Goal: Find specific page/section: Find specific page/section

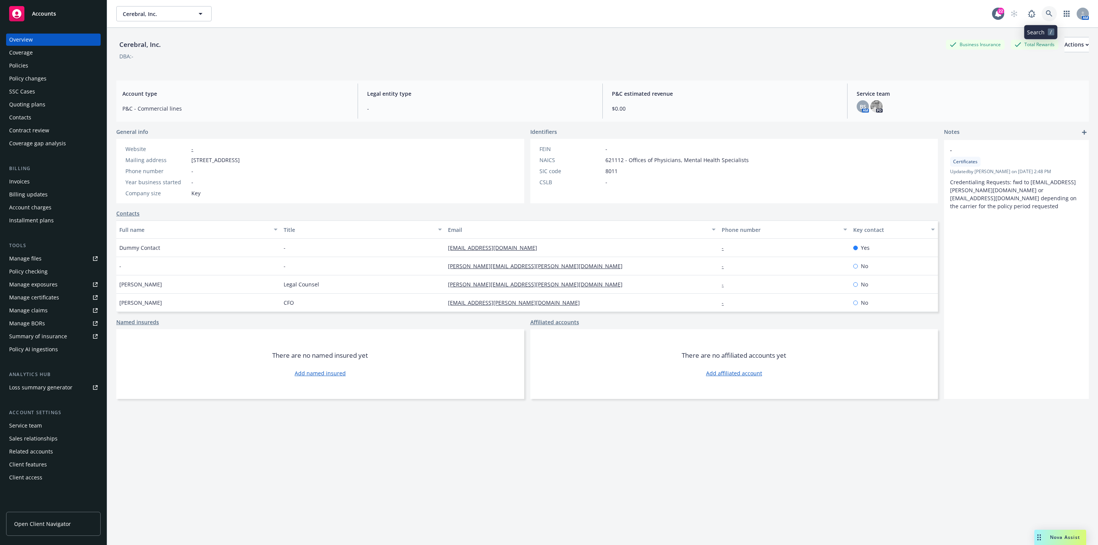
drag, startPoint x: 0, startPoint y: 0, endPoint x: 1038, endPoint y: 11, distance: 1038.3
click at [1046, 11] on icon at bounding box center [1049, 13] width 7 height 7
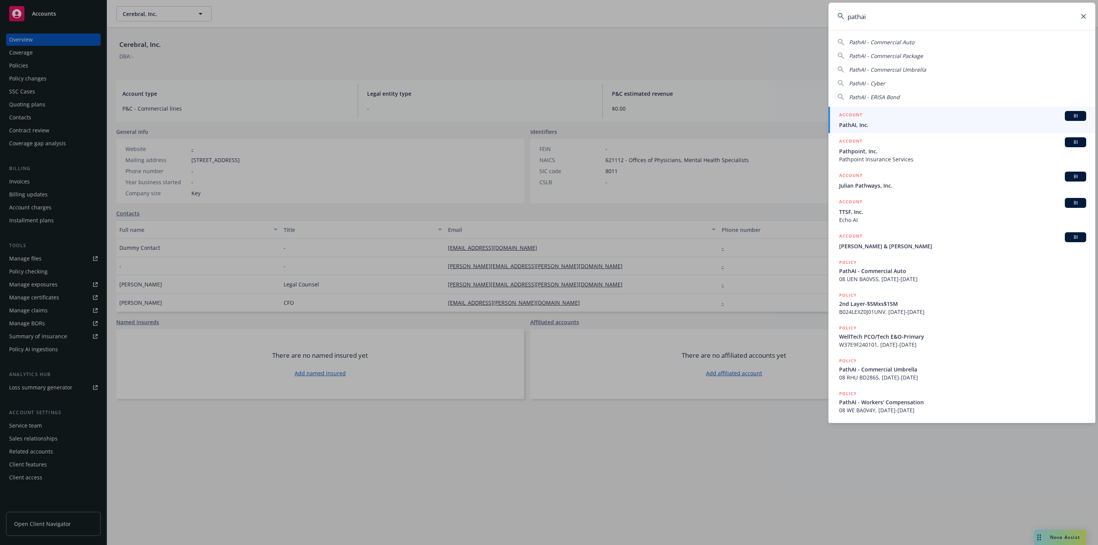
type input "pathai"
click at [901, 118] on div "ACCOUNT BI" at bounding box center [962, 116] width 247 height 10
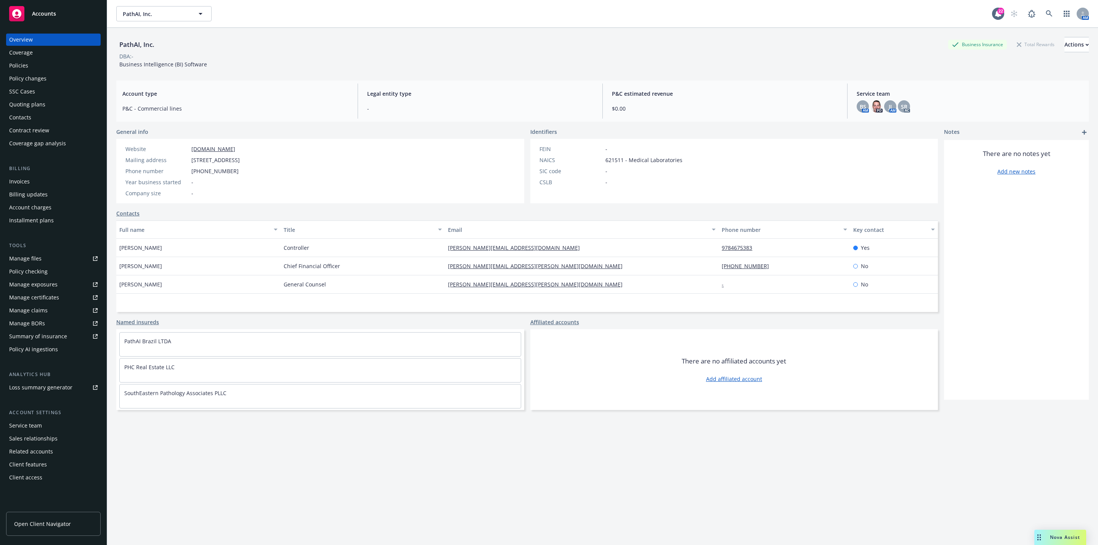
click at [41, 107] on div "Quoting plans" at bounding box center [27, 104] width 36 height 12
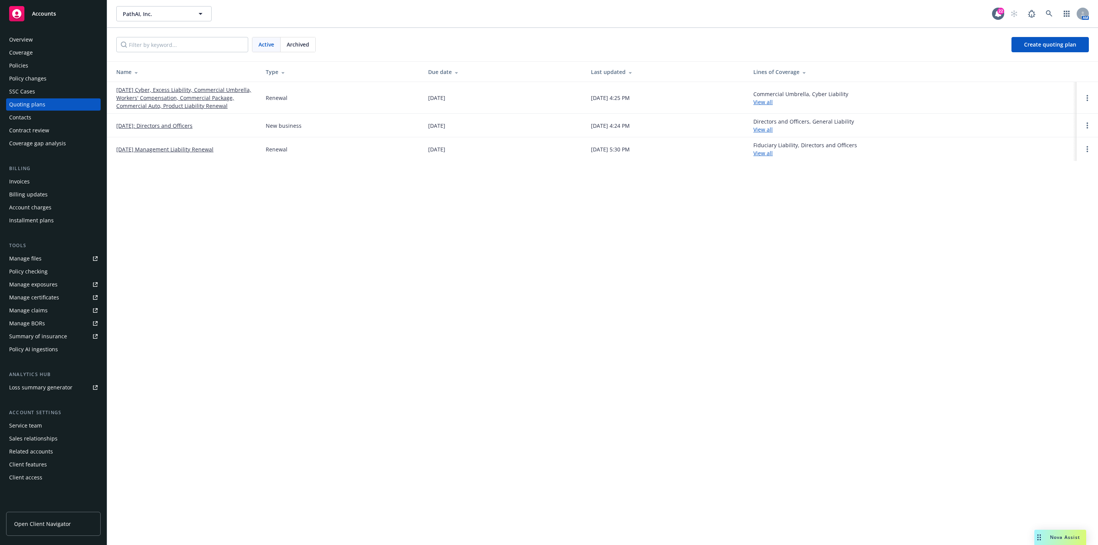
click at [159, 90] on link "[DATE] Cyber, Excess Liability, Commercial Umbrella, Workers' Compensation, Com…" at bounding box center [184, 98] width 137 height 24
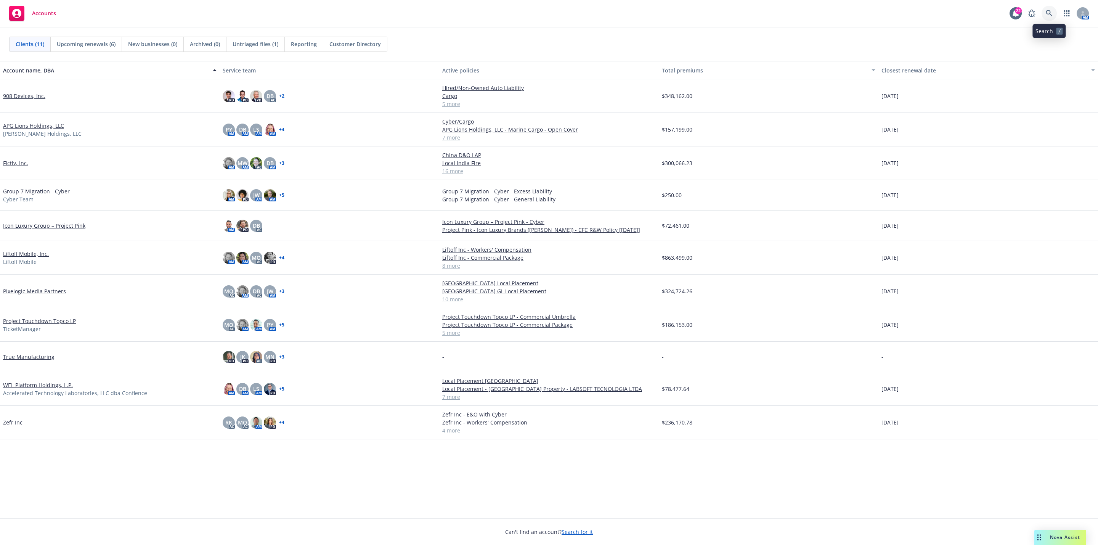
click at [1050, 17] on link at bounding box center [1048, 13] width 15 height 15
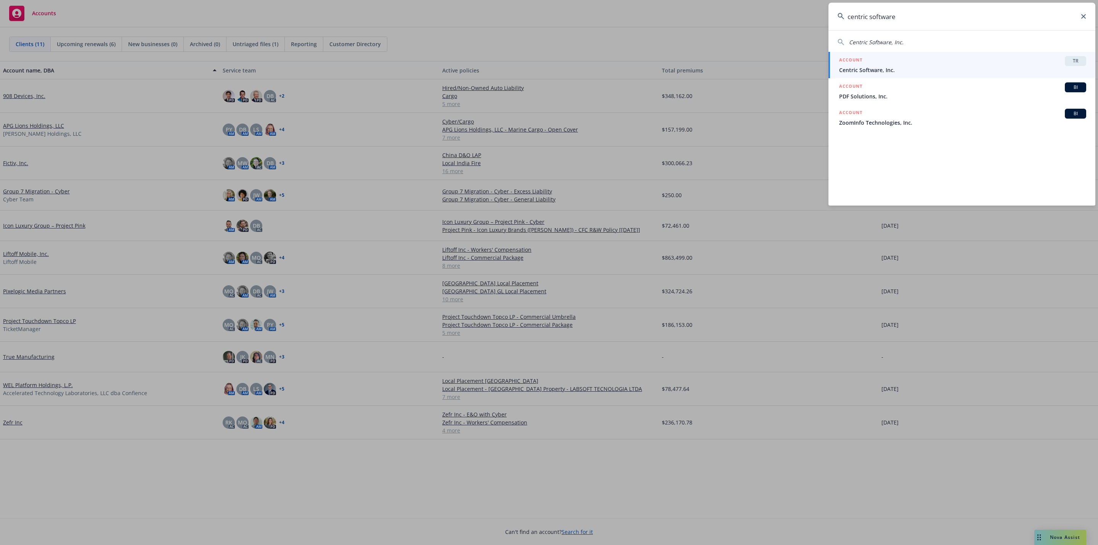
type input "centric software"
click at [904, 71] on span "Centric Software, Inc." at bounding box center [962, 70] width 247 height 8
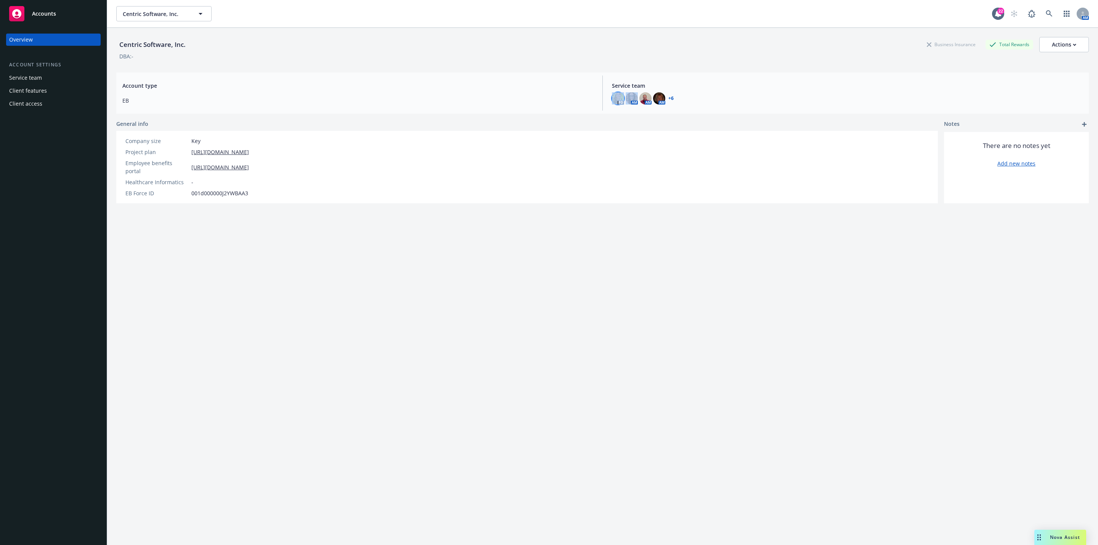
click at [618, 98] on div "PD AM AM AM + 6" at bounding box center [847, 98] width 471 height 12
click at [618, 98] on img at bounding box center [618, 98] width 12 height 12
click at [615, 96] on img at bounding box center [618, 98] width 12 height 12
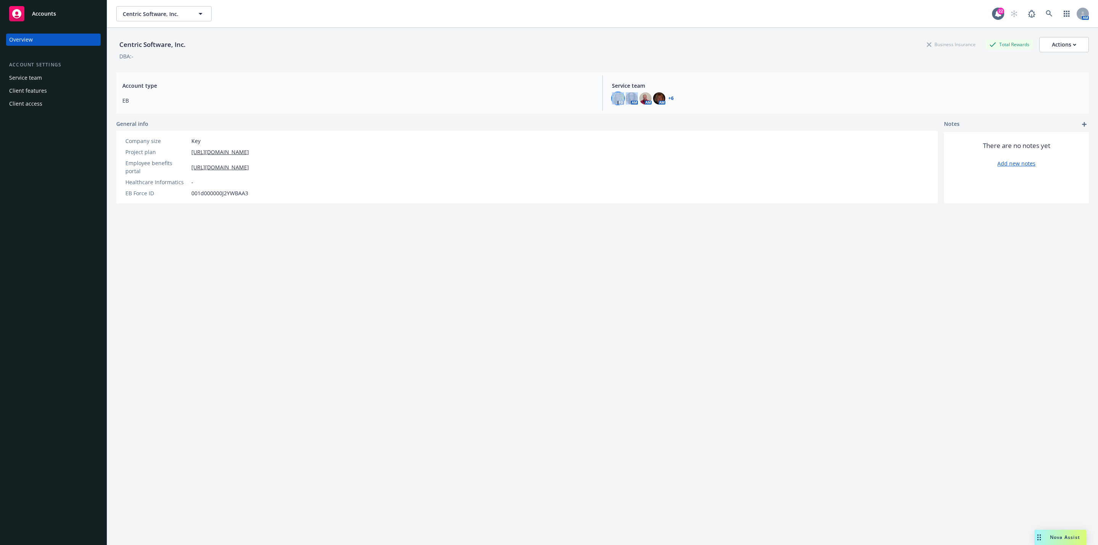
click at [615, 96] on img at bounding box center [618, 98] width 12 height 12
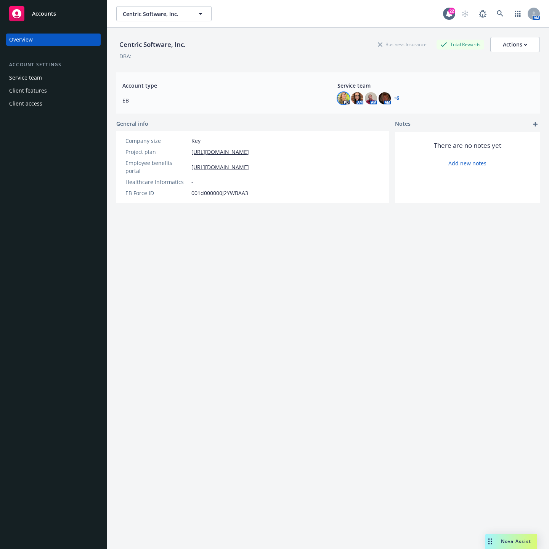
click at [187, 273] on div "Centric Software, Inc. Business Insurance Total Rewards Actions DBA: - Account …" at bounding box center [327, 298] width 423 height 540
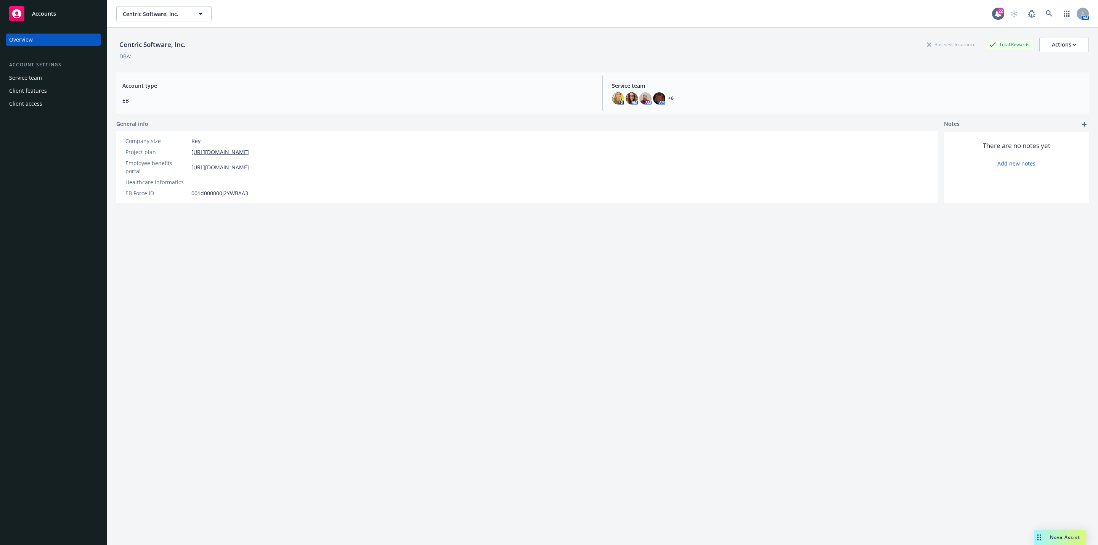
click at [37, 91] on div "Client features" at bounding box center [28, 91] width 38 height 12
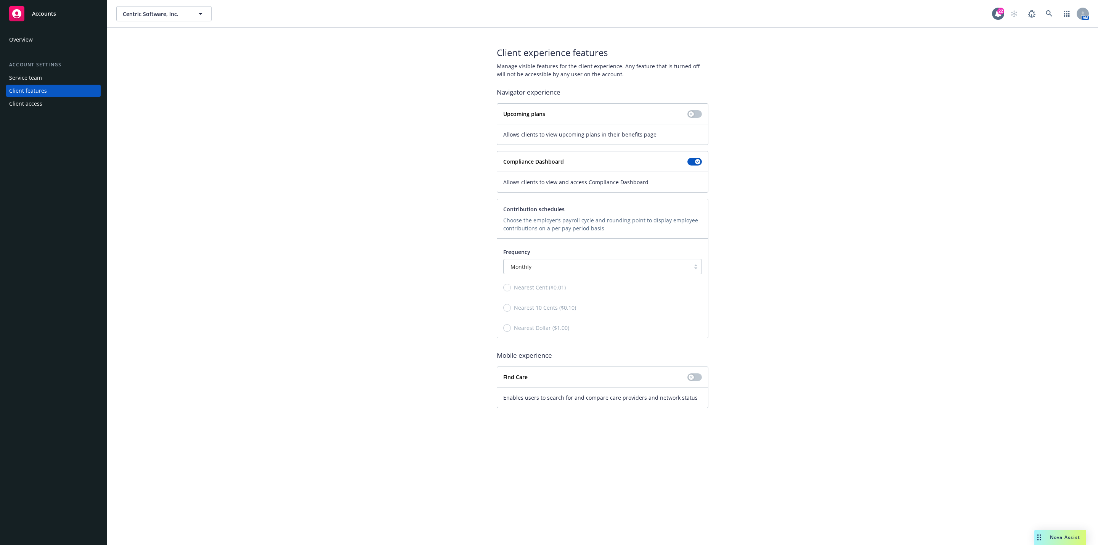
click at [40, 35] on div "Overview" at bounding box center [53, 40] width 88 height 12
